Goal: Task Accomplishment & Management: Manage account settings

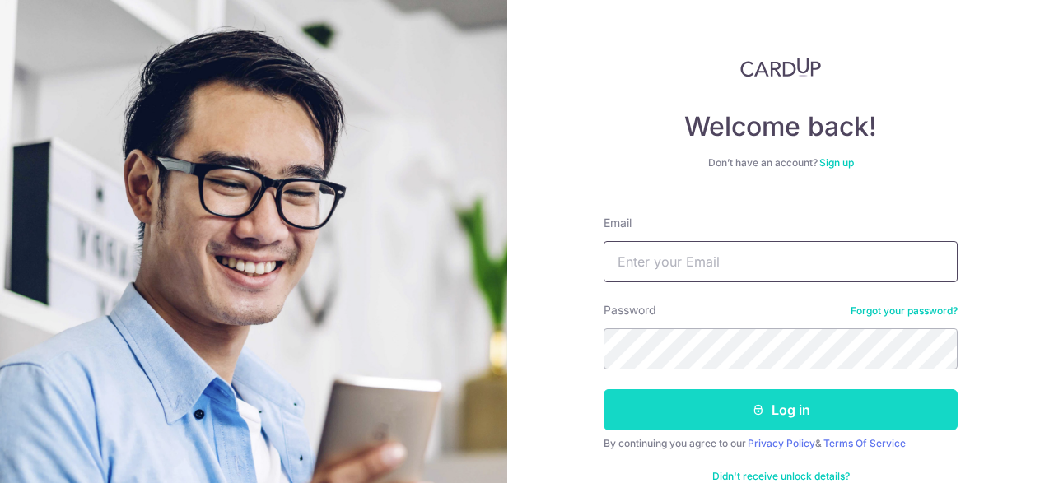
type input "[EMAIL_ADDRESS][DOMAIN_NAME]"
click at [696, 422] on button "Log in" at bounding box center [781, 410] width 354 height 41
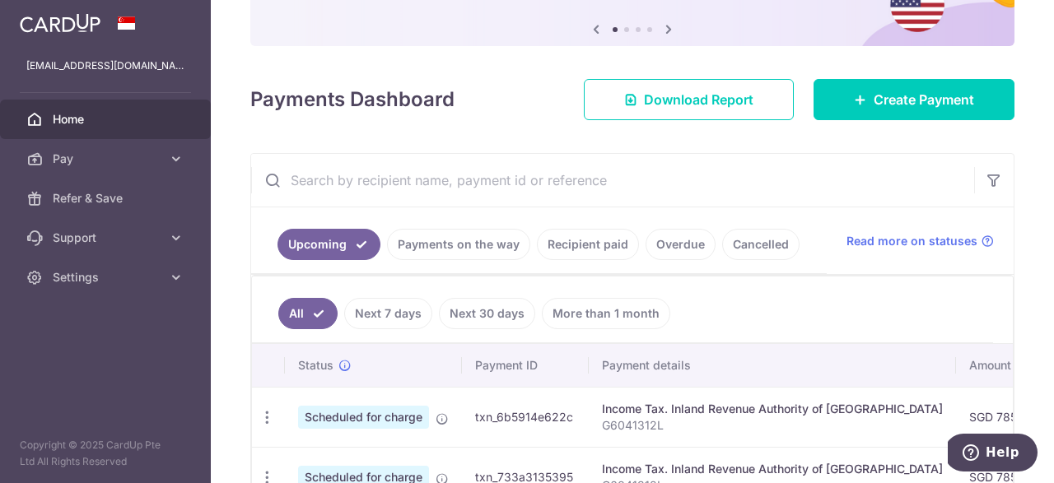
scroll to position [166, 0]
